Goal: Task Accomplishment & Management: Use online tool/utility

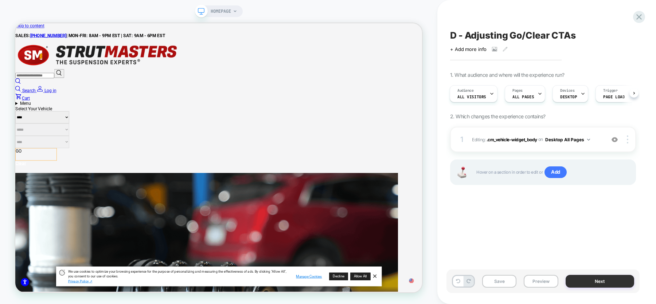
scroll to position [1101, 3347]
click at [0, 0] on button "Next" at bounding box center [0, 0] width 0 height 0
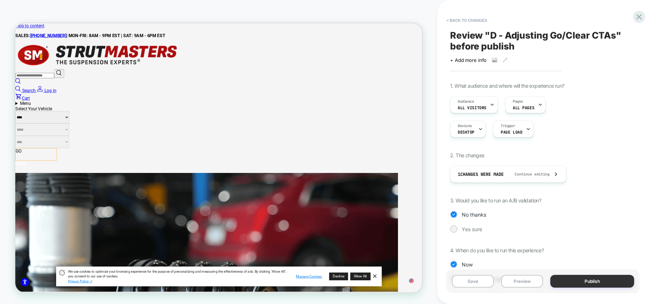
click at [617, 281] on button "Publish" at bounding box center [592, 281] width 84 height 13
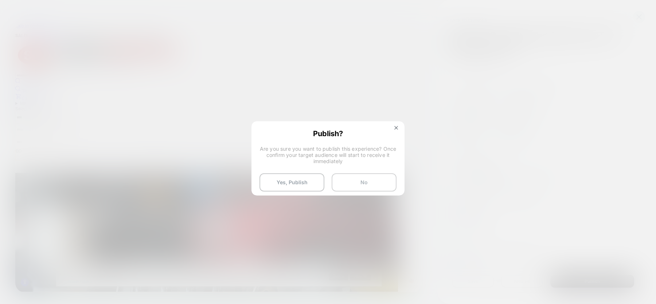
click at [377, 188] on button "No" at bounding box center [364, 183] width 65 height 18
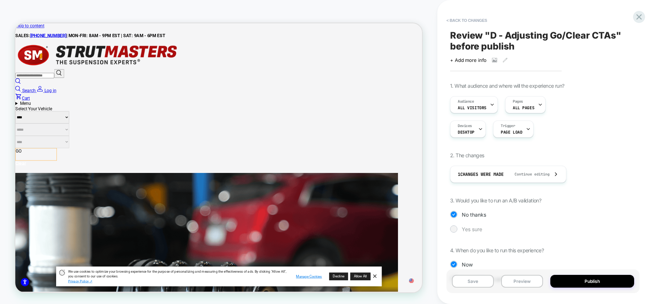
scroll to position [26, 0]
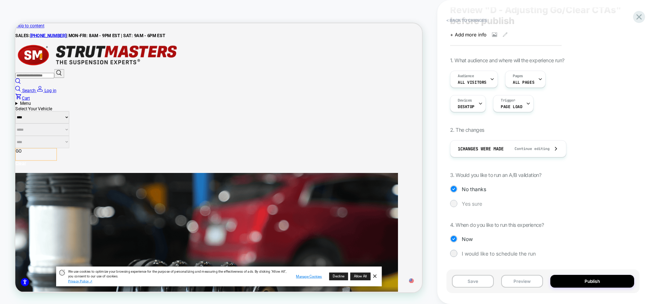
click at [55, 145] on span "Yes sure" at bounding box center [42, 139] width 26 height 12
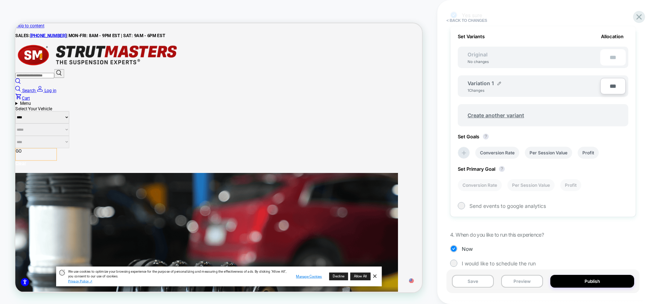
scroll to position [223, 0]
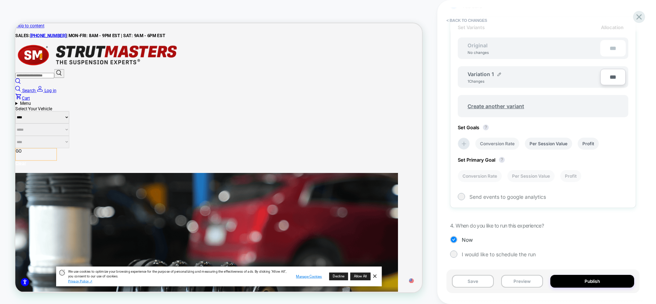
click at [496, 146] on li "Conversion Rate" at bounding box center [497, 144] width 44 height 12
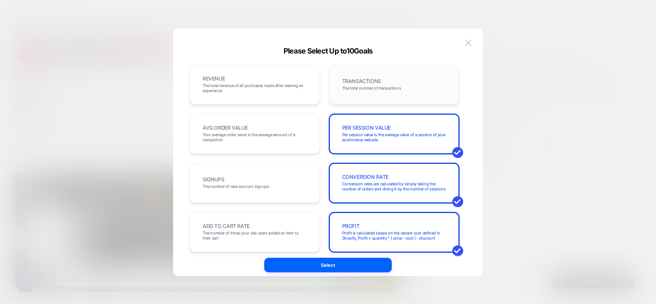
click at [370, 86] on span "The total number of transactions" at bounding box center [371, 88] width 59 height 5
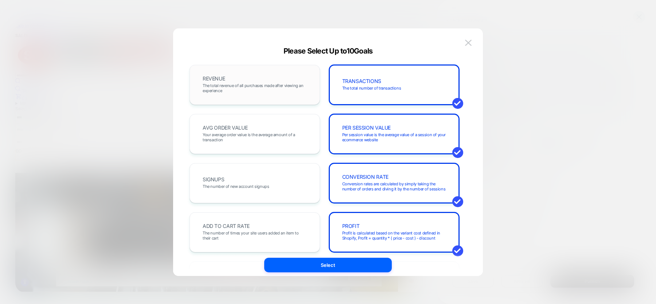
click at [0, 0] on span "The total revenue of all purchases made after viewing an experience" at bounding box center [0, 0] width 0 height 0
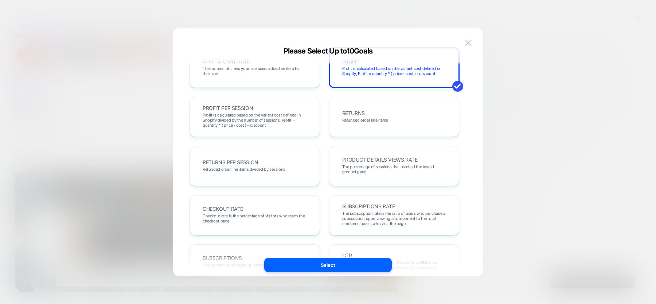
scroll to position [170, 0]
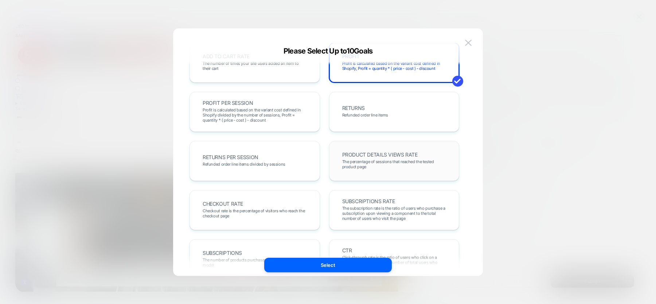
click at [373, 168] on span "The percentage of sessions that reached the tested product page" at bounding box center [394, 164] width 104 height 10
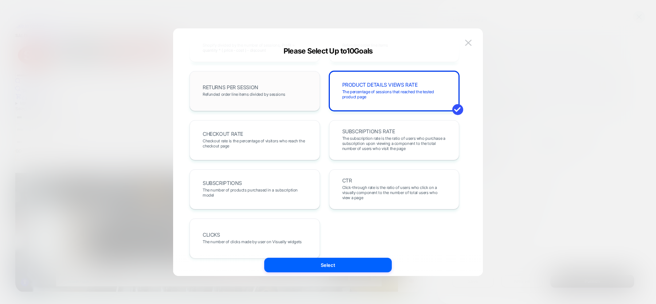
scroll to position [252, 0]
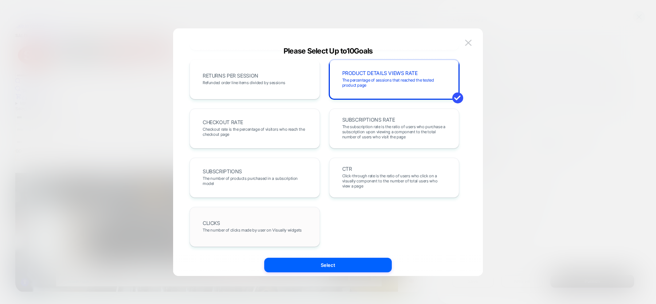
click at [0, 0] on div "CLICKS The number of clicks made by user on Visually widgets" at bounding box center [0, 0] width 0 height 0
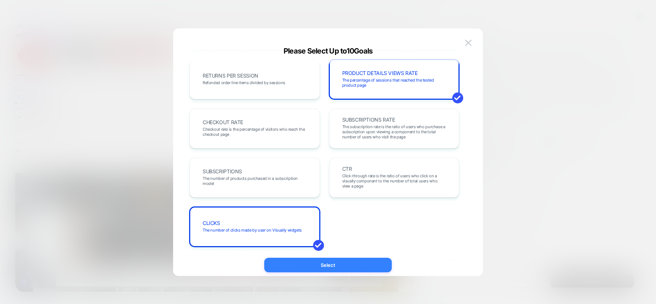
click at [0, 0] on button "Select" at bounding box center [0, 0] width 0 height 0
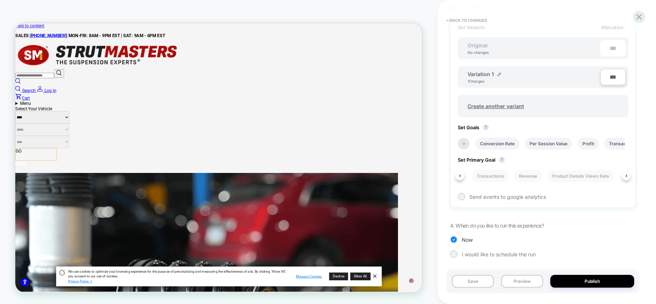
scroll to position [0, 0]
click at [47, 187] on li "Conversion Rate" at bounding box center [38, 190] width 18 height 7
click at [77, 187] on button "Save" at bounding box center [53, 183] width 48 height 7
click at [0, 0] on icon at bounding box center [0, 0] width 0 height 0
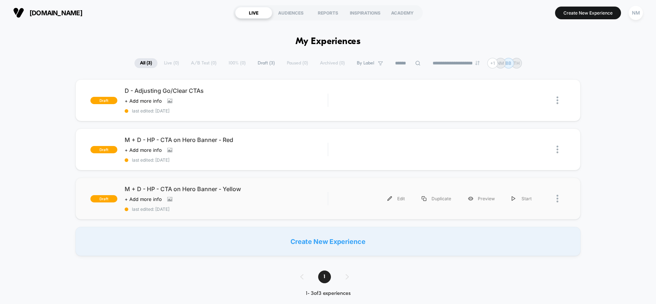
click at [558, 195] on div at bounding box center [561, 199] width 9 height 16
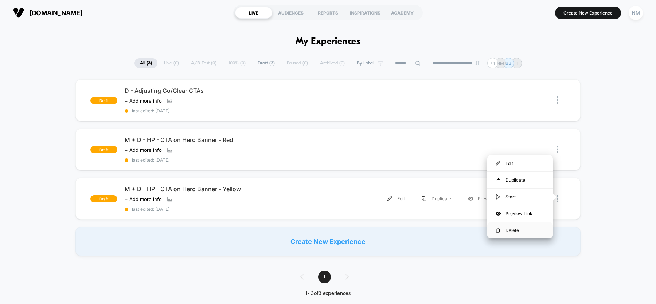
click at [515, 231] on div "Delete" at bounding box center [520, 230] width 66 height 16
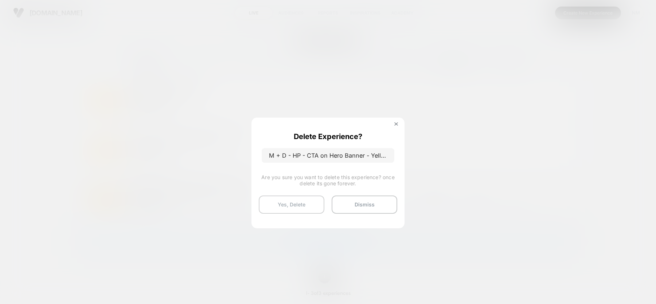
click at [303, 209] on button "Yes, Delete" at bounding box center [292, 205] width 66 height 18
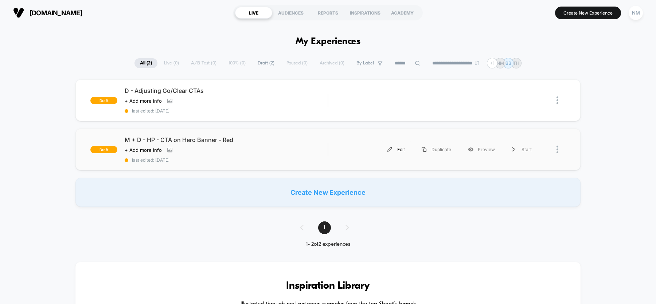
click at [398, 148] on div "Edit" at bounding box center [396, 149] width 34 height 16
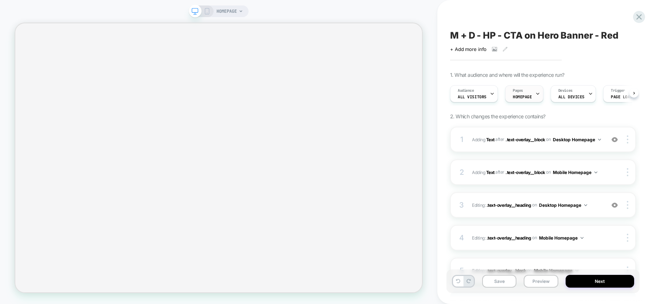
scroll to position [0, 0]
click at [590, 284] on button "Next" at bounding box center [600, 281] width 69 height 13
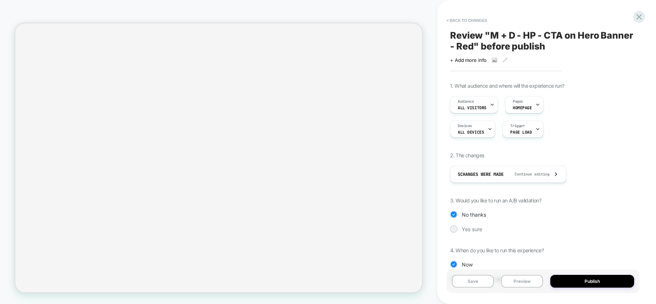
scroll to position [26, 0]
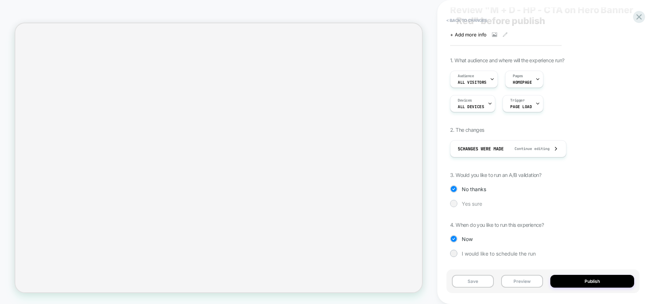
click at [454, 205] on div at bounding box center [453, 203] width 5 height 5
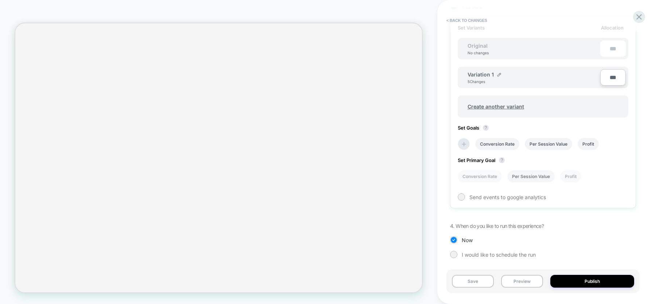
scroll to position [223, 0]
click at [465, 143] on icon at bounding box center [463, 143] width 7 height 7
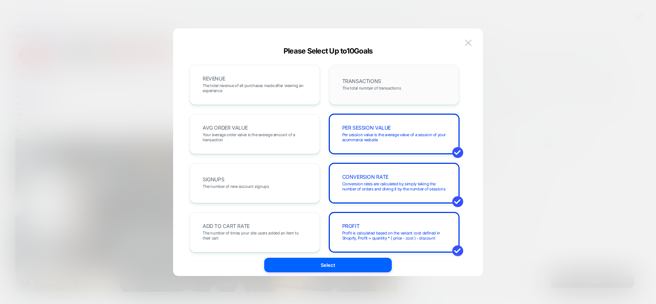
scroll to position [0, 0]
click at [410, 82] on div "TRANSACTIONS The total number of transactions" at bounding box center [394, 85] width 115 height 25
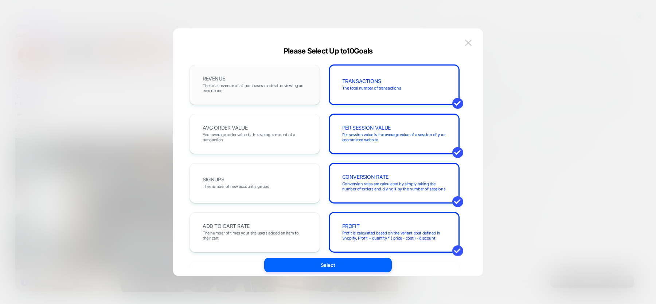
click at [284, 71] on div "REVENUE The total revenue of all purchases made after viewing an experience" at bounding box center [255, 85] width 130 height 40
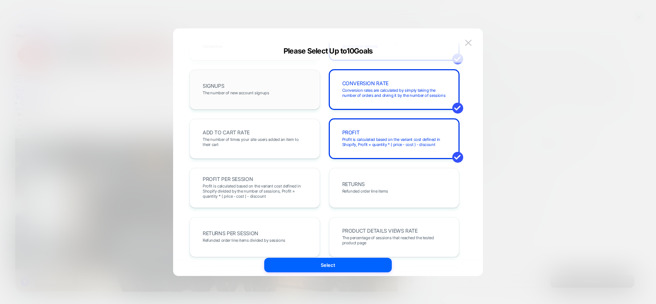
scroll to position [98, 0]
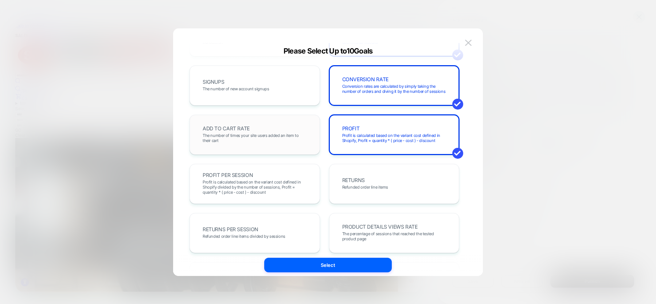
click at [259, 136] on span "The number of times your site users added an item to their cart" at bounding box center [255, 138] width 104 height 10
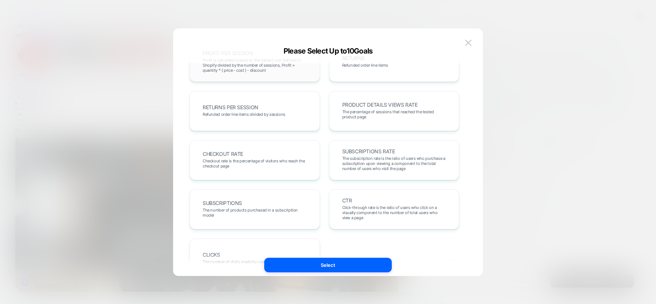
scroll to position [223, 0]
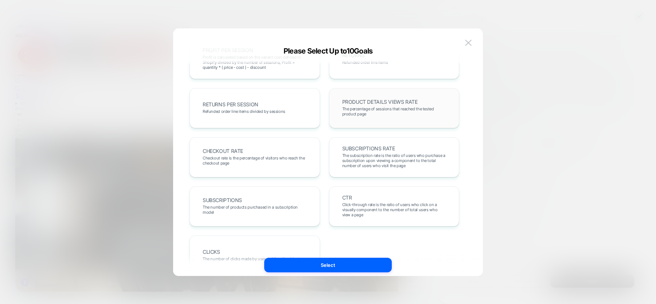
click at [0, 0] on div "PRODUCT DETAILS VIEWS RATE The percentage of sessions that reached the tested p…" at bounding box center [0, 0] width 0 height 0
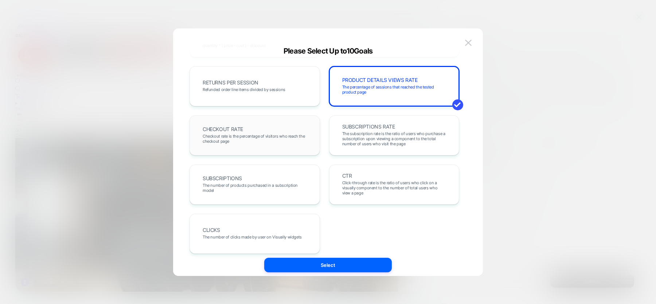
scroll to position [252, 0]
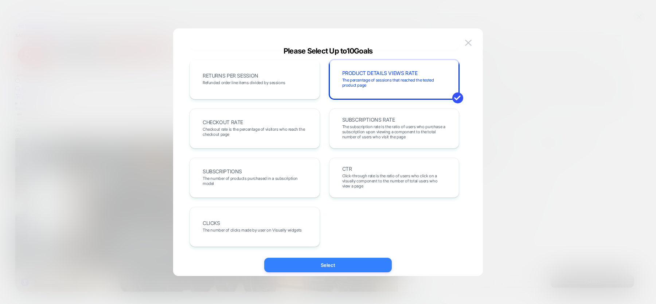
click at [0, 0] on button "Select" at bounding box center [0, 0] width 0 height 0
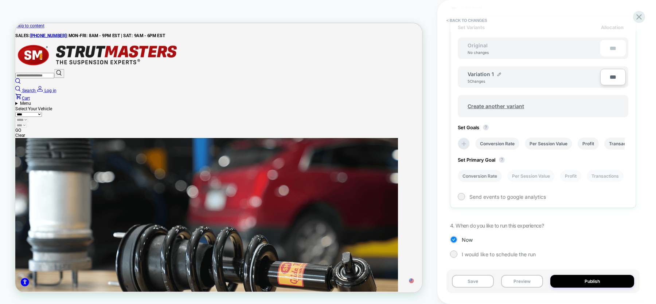
click at [486, 172] on li "Conversion Rate" at bounding box center [480, 176] width 44 height 12
click at [0, 0] on button "Save" at bounding box center [0, 0] width 0 height 0
click at [640, 16] on icon at bounding box center [638, 16] width 5 height 5
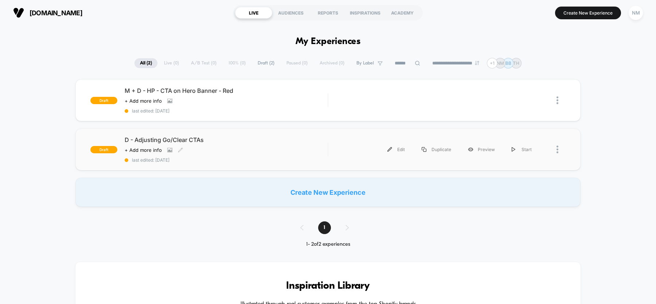
click at [299, 152] on div "D - Adjusting Go/Clear CTAs Click to view images Click to edit experience detai…" at bounding box center [226, 149] width 203 height 27
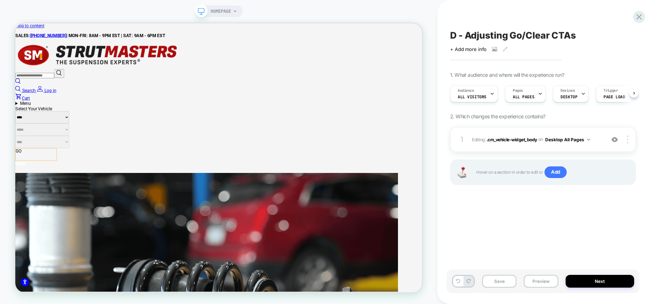
scroll to position [0, 0]
click at [538, 95] on icon at bounding box center [540, 93] width 5 height 5
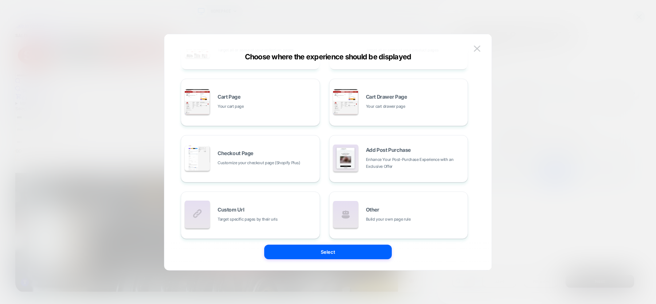
scroll to position [110, 0]
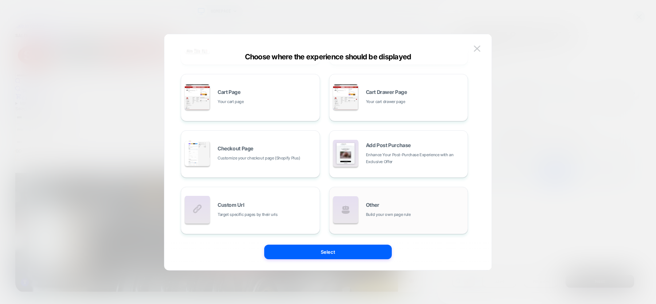
click at [394, 207] on div "Other Build your own page rule" at bounding box center [415, 211] width 98 height 16
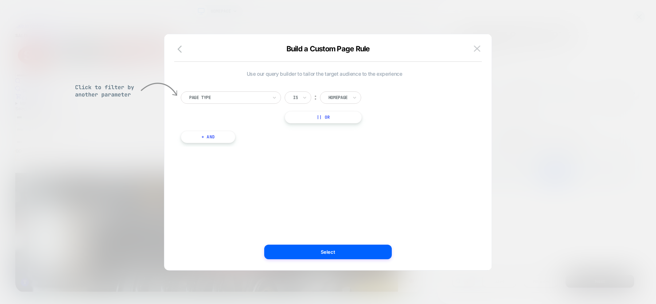
scroll to position [0, 0]
click at [277, 96] on div "Page Type" at bounding box center [231, 97] width 100 height 12
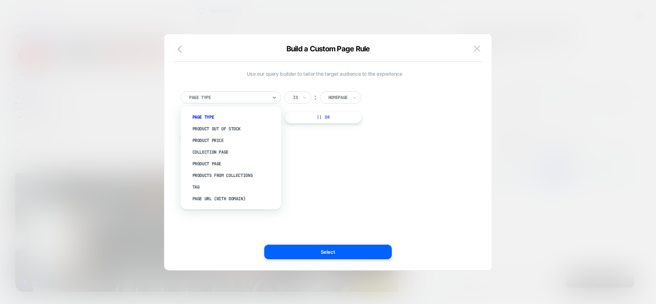
click at [327, 179] on div "Use our query builder to tailor the target audience to the experience option Pa…" at bounding box center [324, 152] width 305 height 207
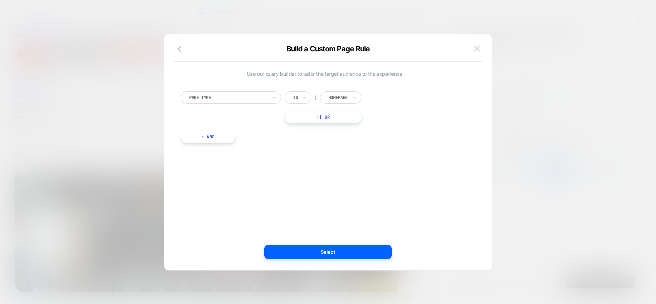
click at [478, 47] on img at bounding box center [477, 49] width 7 height 6
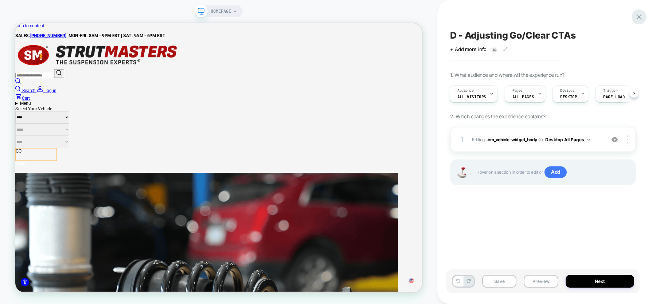
click at [642, 18] on icon at bounding box center [639, 17] width 10 height 10
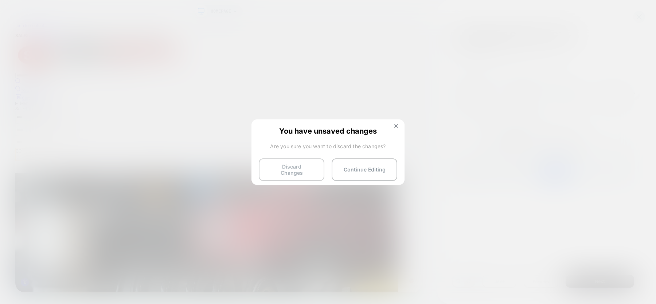
click at [306, 170] on button "Discard Changes" at bounding box center [292, 170] width 66 height 23
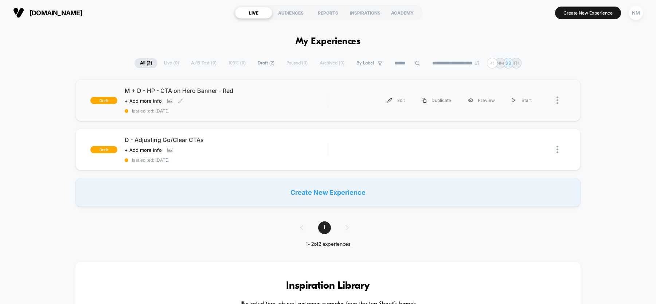
click at [274, 103] on div "M + D - HP - CTA on Hero Banner - Red Click to view images Click to edit experi…" at bounding box center [226, 100] width 203 height 27
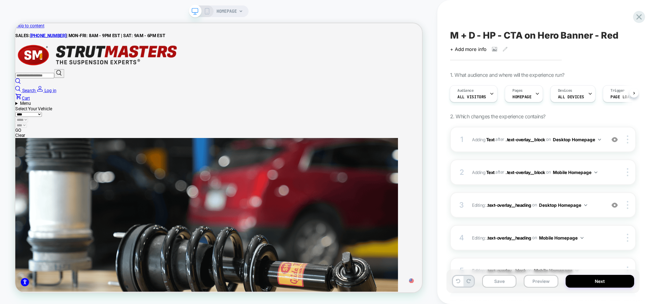
click at [570, 36] on span "M + D - HP - CTA on Hero Banner - Red" at bounding box center [534, 35] width 168 height 11
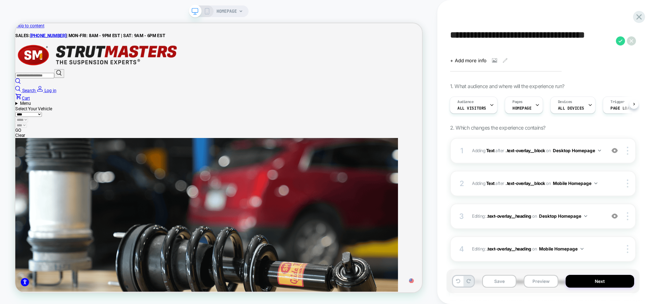
click at [570, 36] on textarea "**********" at bounding box center [531, 41] width 162 height 22
click at [645, 16] on div at bounding box center [639, 16] width 15 height 15
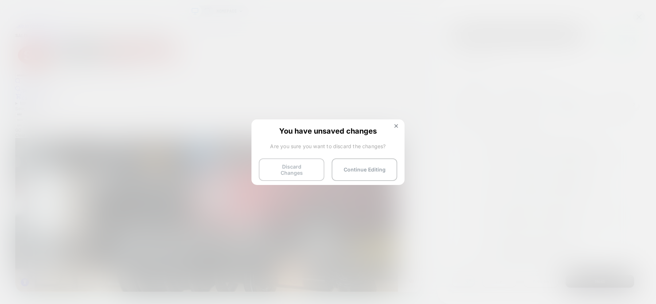
click at [281, 172] on button "Discard Changes" at bounding box center [292, 170] width 66 height 23
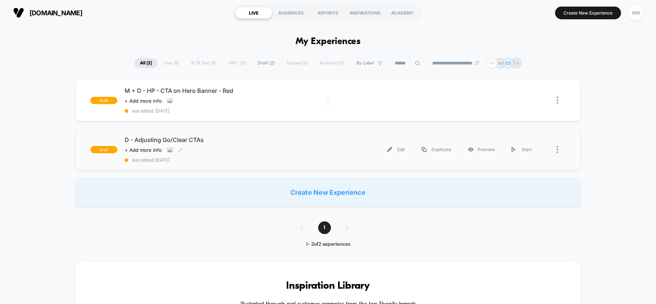
click at [324, 153] on div "D - Adjusting Go/Clear CTAs Click to view images Click to edit experience detai…" at bounding box center [226, 149] width 203 height 27
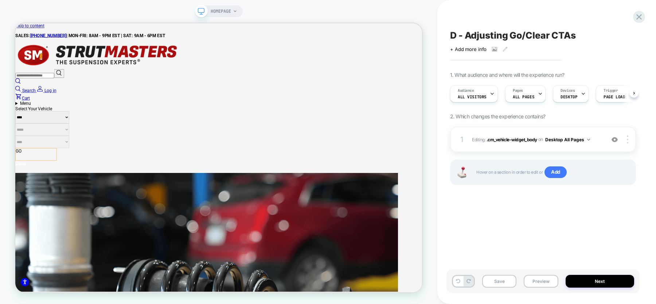
scroll to position [0, 0]
click at [542, 31] on span "D - Adjusting Go/Clear CTAs" at bounding box center [513, 35] width 126 height 11
click at [542, 31] on textarea "**********" at bounding box center [531, 35] width 162 height 11
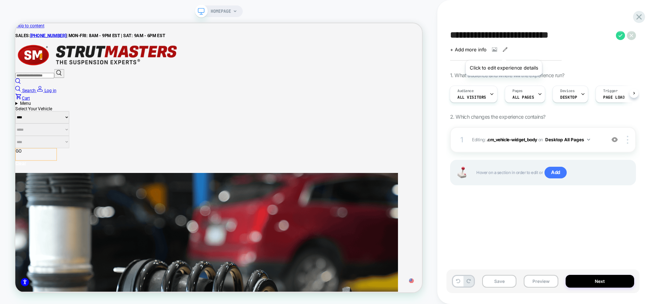
click at [503, 51] on icon at bounding box center [505, 49] width 5 height 5
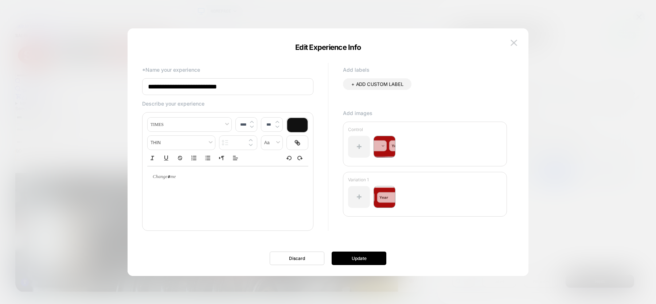
click at [147, 87] on input "**********" at bounding box center [227, 86] width 171 height 17
type input "**********"
click at [354, 258] on button "Update" at bounding box center [359, 258] width 55 height 13
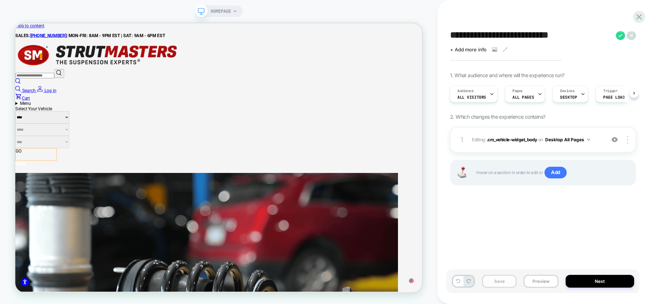
click at [500, 278] on button "Save" at bounding box center [499, 281] width 34 height 13
click at [640, 17] on icon at bounding box center [639, 17] width 10 height 10
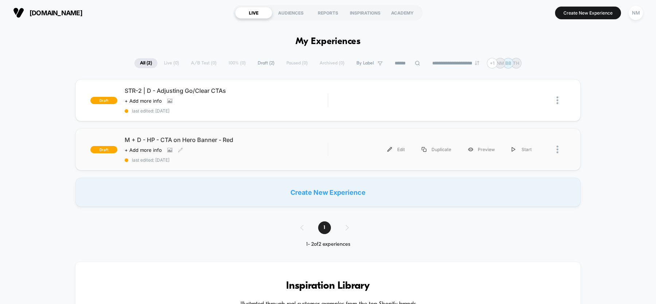
click at [320, 160] on span "last edited: [DATE]" at bounding box center [226, 159] width 203 height 5
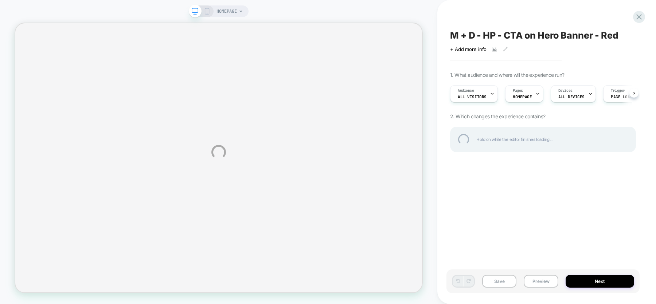
click at [506, 50] on div "HOMEPAGE M + D - HP - CTA on Hero Banner - Red Click to view images Click to ed…" at bounding box center [328, 152] width 656 height 304
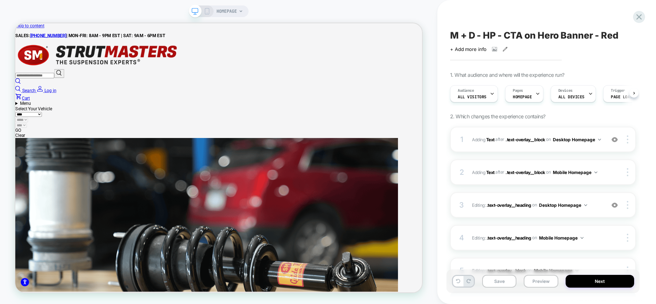
scroll to position [0, 0]
click at [504, 48] on icon at bounding box center [505, 49] width 4 height 4
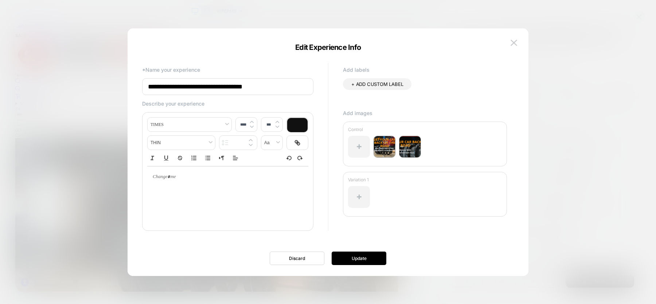
scroll to position [0, 0]
click at [147, 87] on input "**********" at bounding box center [227, 86] width 171 height 17
type input "**********"
click at [365, 260] on button "Update" at bounding box center [359, 258] width 55 height 13
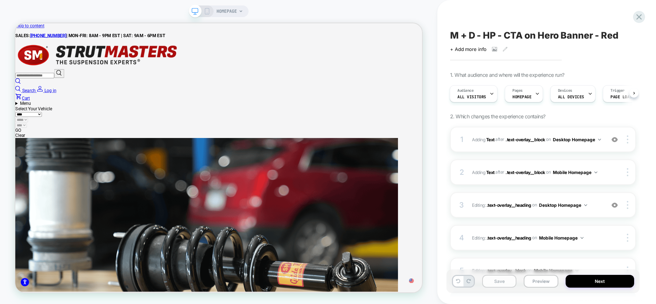
click at [492, 283] on button "Save" at bounding box center [499, 281] width 34 height 13
click at [638, 17] on icon at bounding box center [638, 16] width 5 height 5
